Goal: Task Accomplishment & Management: Use online tool/utility

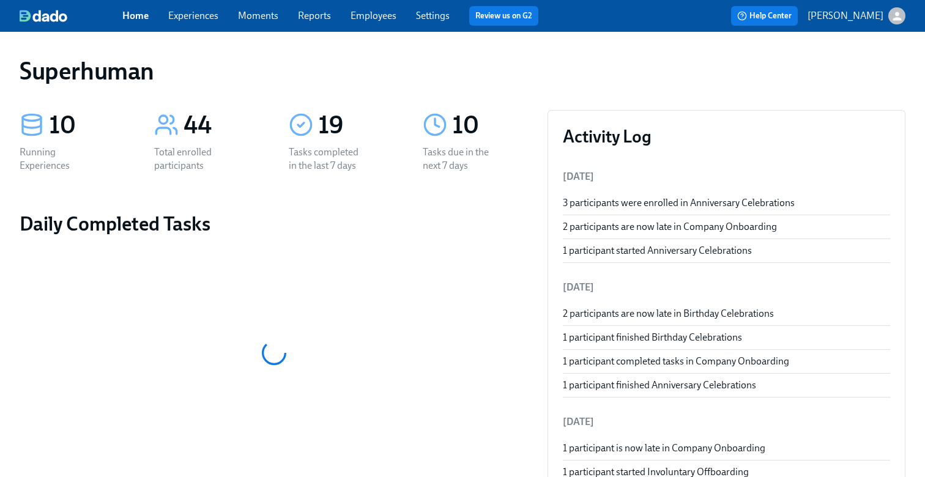
click at [198, 14] on link "Experiences" at bounding box center [193, 16] width 50 height 12
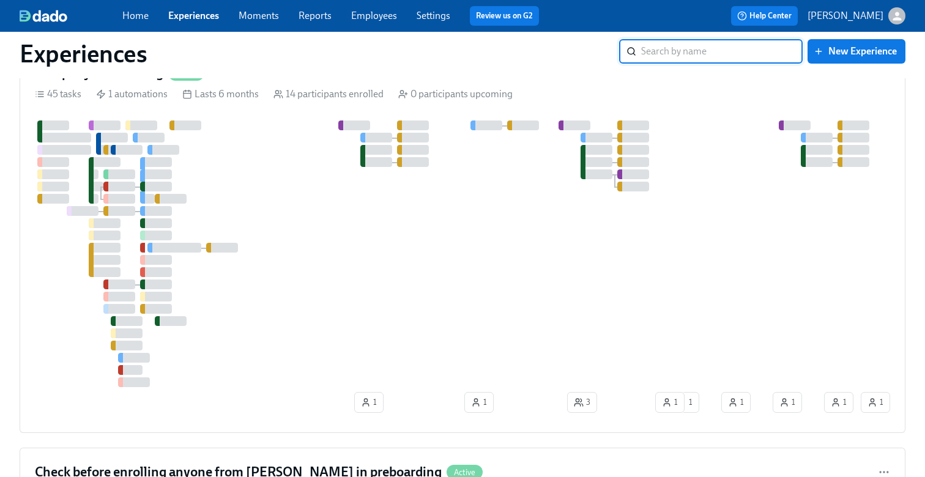
scroll to position [1045, 0]
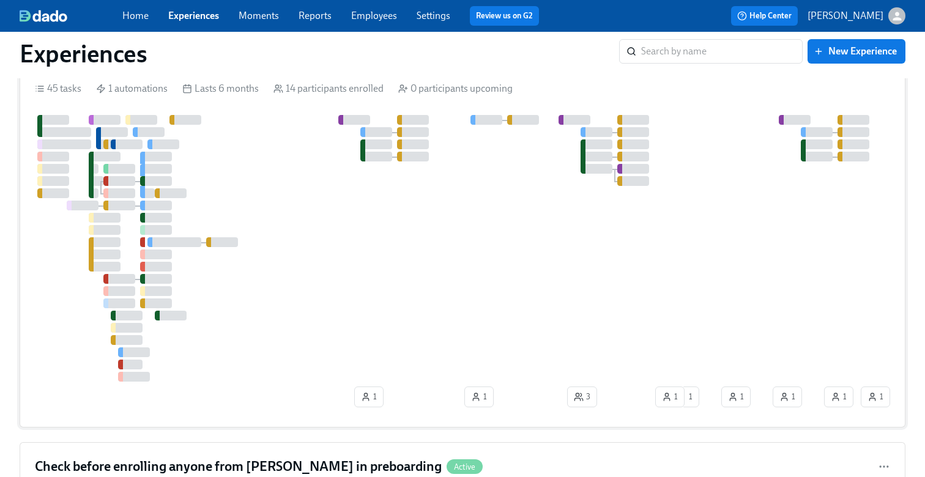
click at [297, 303] on div at bounding box center [677, 248] width 1285 height 267
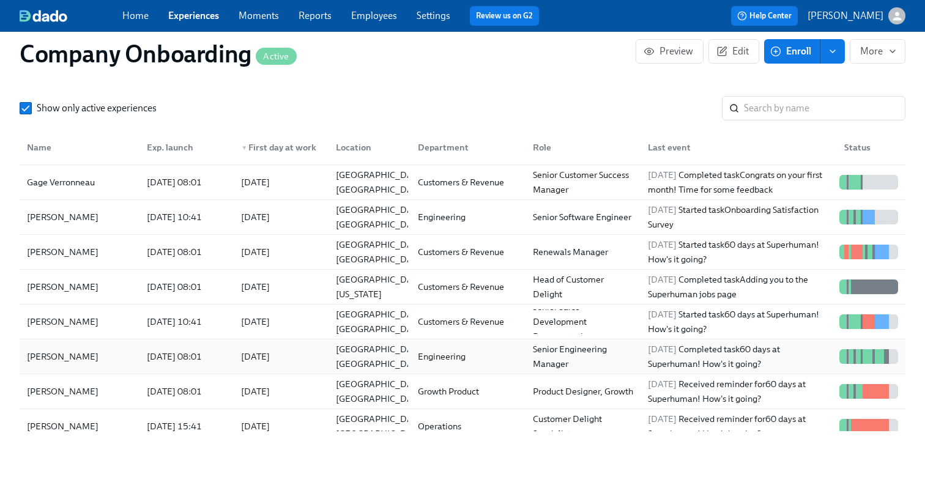
scroll to position [1543, 0]
